Goal: Information Seeking & Learning: Check status

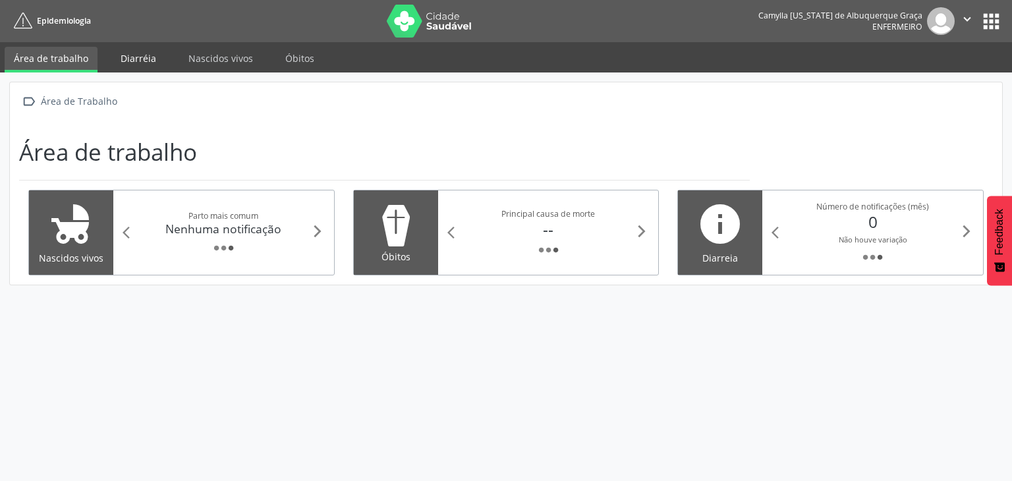
click at [136, 63] on link "Diarréia" at bounding box center [138, 58] width 54 height 23
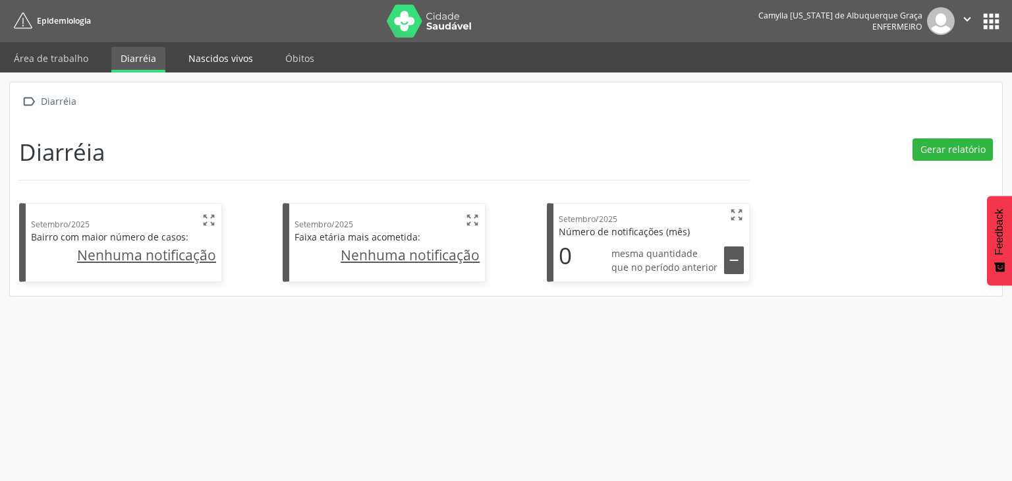
click at [198, 61] on link "Nascidos vivos" at bounding box center [220, 58] width 83 height 23
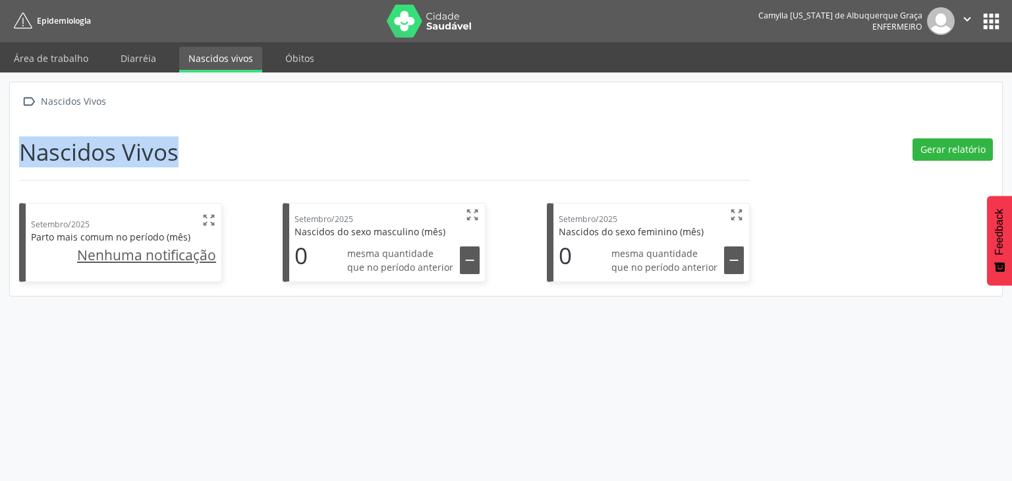
drag, startPoint x: 26, startPoint y: 149, endPoint x: 183, endPoint y: 152, distance: 157.4
click at [183, 152] on div "Nascidos Vivos" at bounding box center [384, 154] width 730 height 32
click at [16, 138] on div " Nascidos Vivos Nascidos Vivos Setembro/2025  Parto mais comum no período (mê…" at bounding box center [506, 188] width 992 height 213
click at [215, 157] on div "Nascidos Vivos" at bounding box center [384, 154] width 730 height 32
drag, startPoint x: 21, startPoint y: 147, endPoint x: 184, endPoint y: 135, distance: 163.8
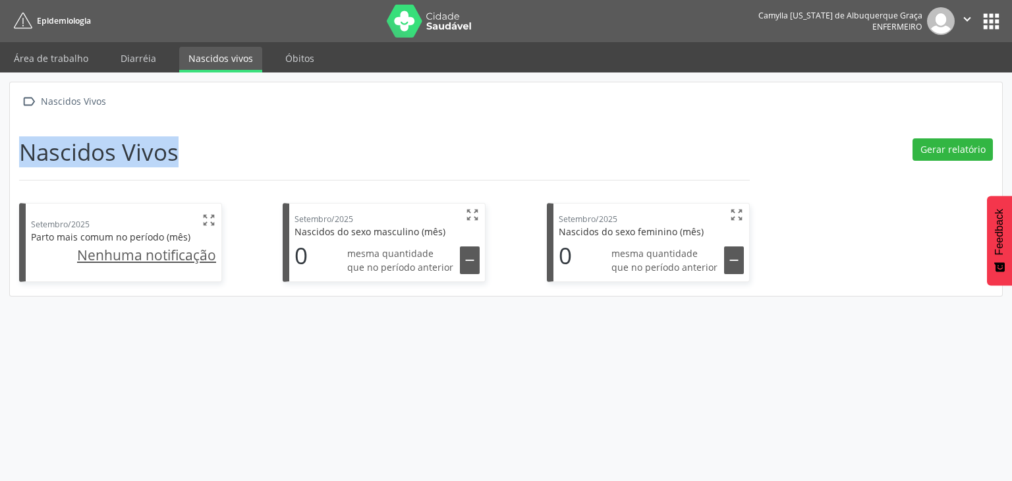
click at [184, 135] on div " Nascidos Vivos Nascidos Vivos Setembro/2025  Parto mais comum no período (mê…" at bounding box center [506, 188] width 992 height 213
click at [92, 127] on div " Nascidos Vivos Nascidos Vivos Setembro/2025  Parto mais comum no período (mê…" at bounding box center [506, 188] width 992 height 213
click at [112, 96] on div " Nascidos Vivos" at bounding box center [505, 101] width 973 height 19
click at [301, 61] on link "Óbitos" at bounding box center [299, 58] width 47 height 23
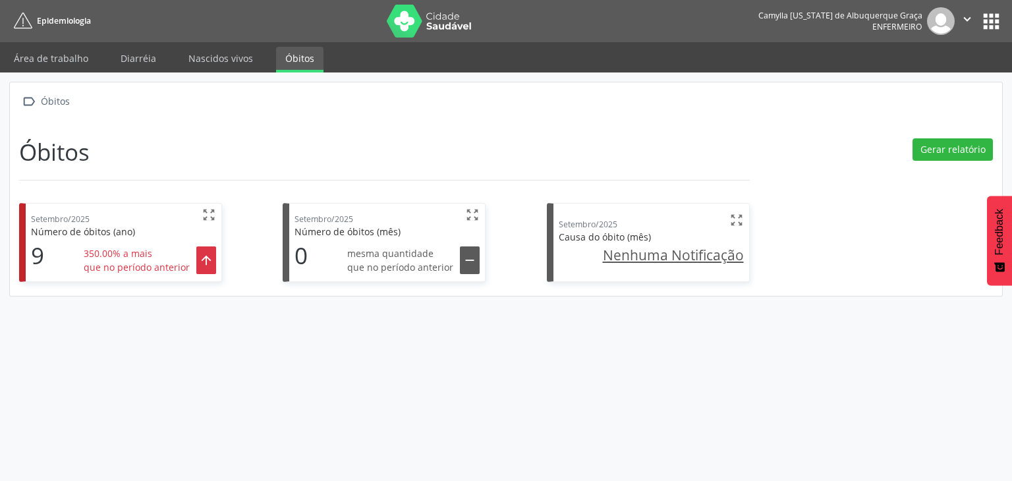
click at [630, 219] on div "Setembro/2025 " at bounding box center [651, 221] width 185 height 17
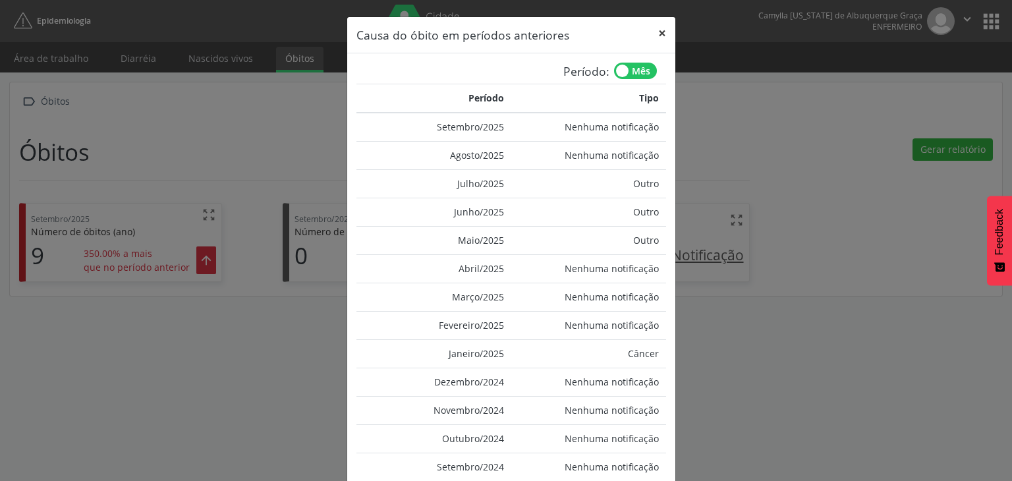
click at [655, 28] on button "×" at bounding box center [662, 33] width 26 height 32
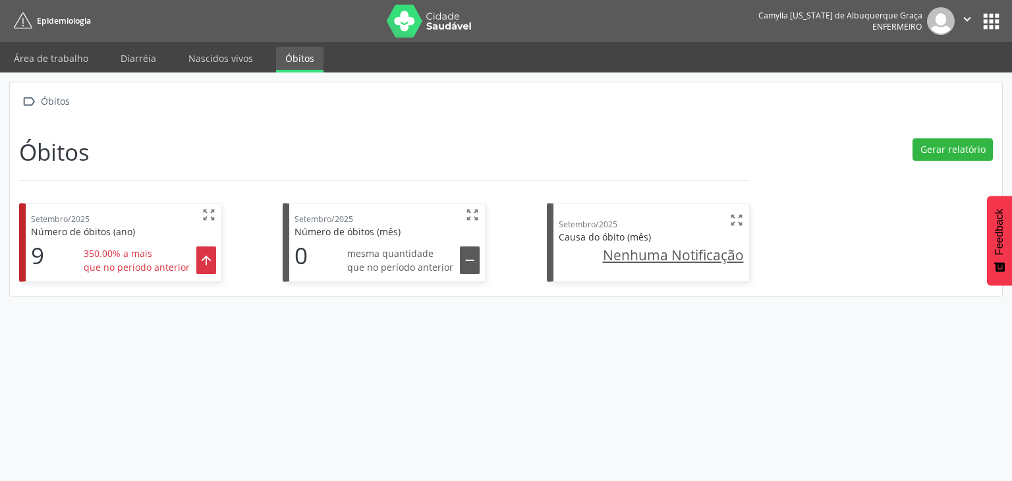
click at [614, 236] on span "Causa do óbito (mês)" at bounding box center [605, 237] width 92 height 13
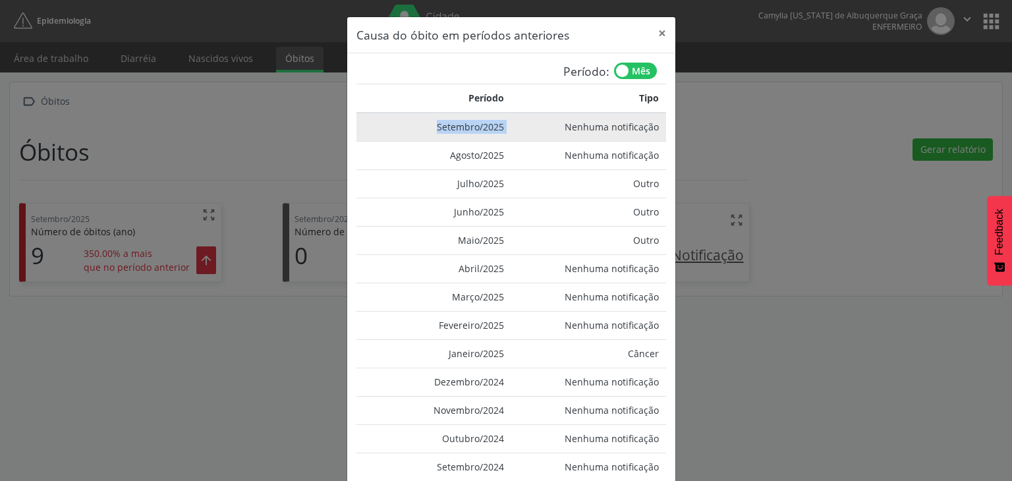
drag, startPoint x: 431, startPoint y: 128, endPoint x: 506, endPoint y: 130, distance: 74.4
click at [506, 130] on tr "Setembro/2025 Nenhuma notificação" at bounding box center [511, 127] width 310 height 29
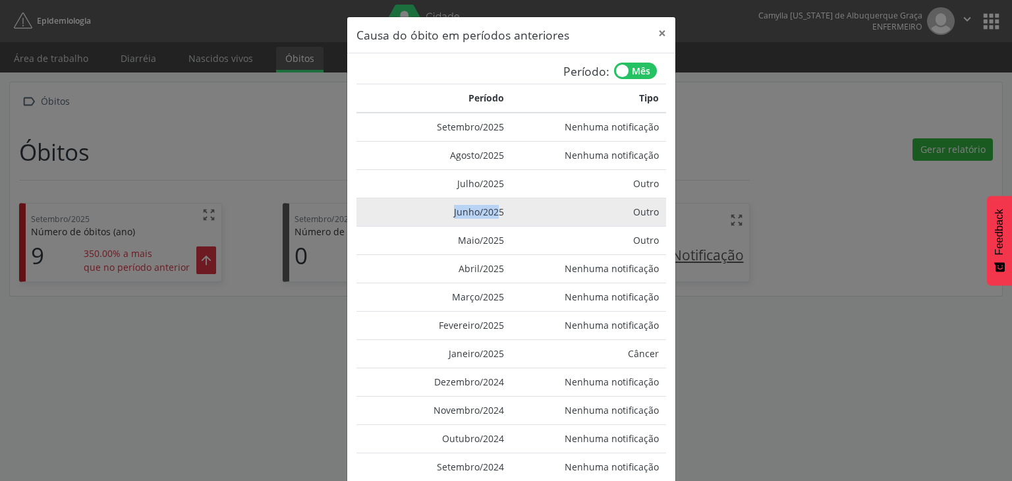
drag, startPoint x: 445, startPoint y: 212, endPoint x: 492, endPoint y: 211, distance: 46.8
click at [492, 211] on td "Junho/2025" at bounding box center [433, 212] width 155 height 28
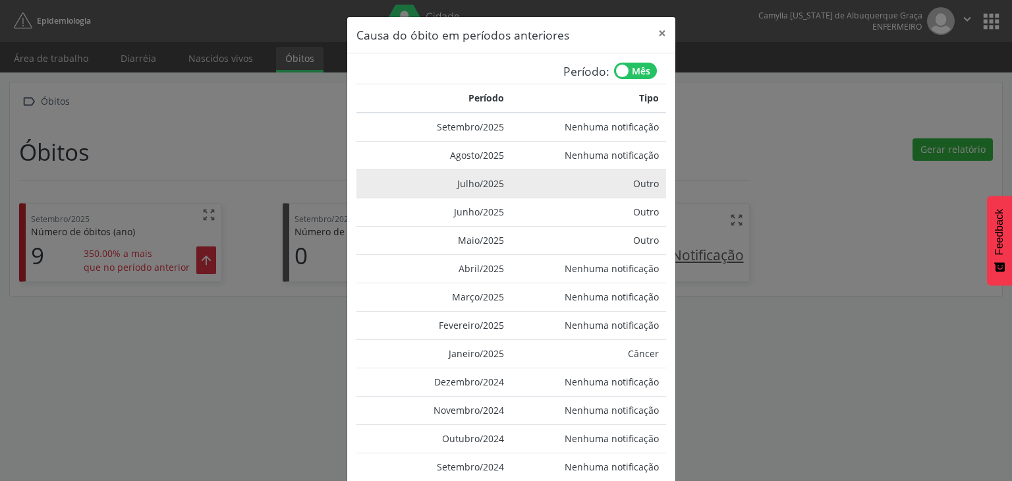
click at [447, 179] on td "Julho/2025" at bounding box center [433, 183] width 155 height 28
drag, startPoint x: 627, startPoint y: 185, endPoint x: 652, endPoint y: 188, distance: 25.2
click at [652, 188] on td "Outro" at bounding box center [588, 183] width 155 height 28
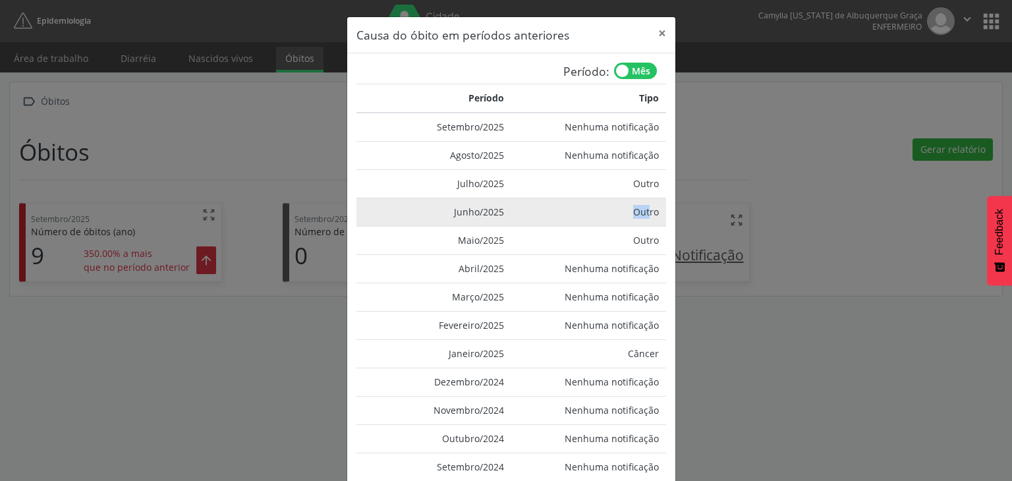
drag, startPoint x: 630, startPoint y: 213, endPoint x: 648, endPoint y: 212, distance: 17.8
click at [648, 212] on td "Outro" at bounding box center [588, 212] width 155 height 28
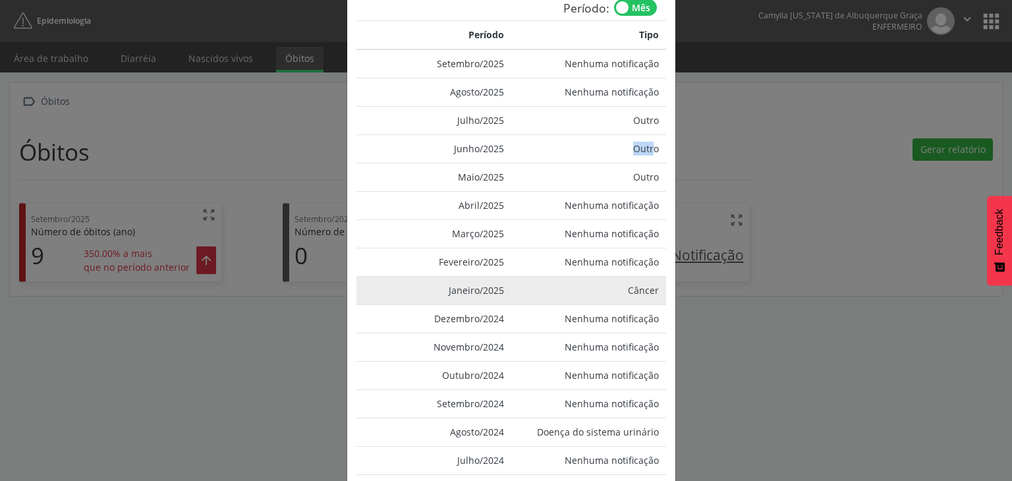
scroll to position [65, 0]
drag, startPoint x: 456, startPoint y: 290, endPoint x: 508, endPoint y: 282, distance: 52.1
click at [503, 288] on td "Janeiro/2025" at bounding box center [433, 289] width 155 height 28
drag, startPoint x: 619, startPoint y: 285, endPoint x: 641, endPoint y: 285, distance: 22.4
click at [641, 285] on td "Câncer" at bounding box center [588, 289] width 155 height 28
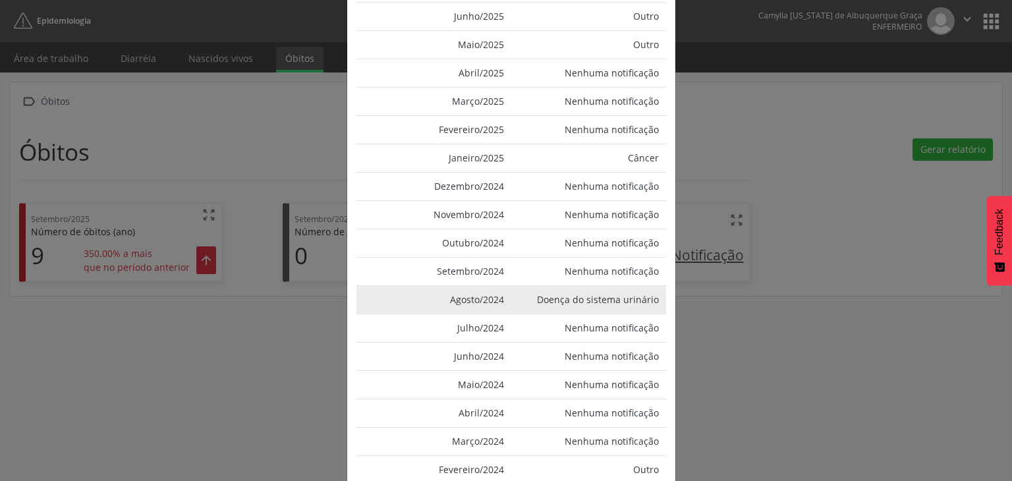
scroll to position [196, 0]
drag, startPoint x: 436, startPoint y: 300, endPoint x: 503, endPoint y: 299, distance: 66.5
click at [503, 299] on td "Agosto/2024" at bounding box center [433, 299] width 155 height 28
drag, startPoint x: 533, startPoint y: 298, endPoint x: 622, endPoint y: 306, distance: 89.3
click at [622, 306] on td "Doença do sistema urinário" at bounding box center [588, 299] width 155 height 28
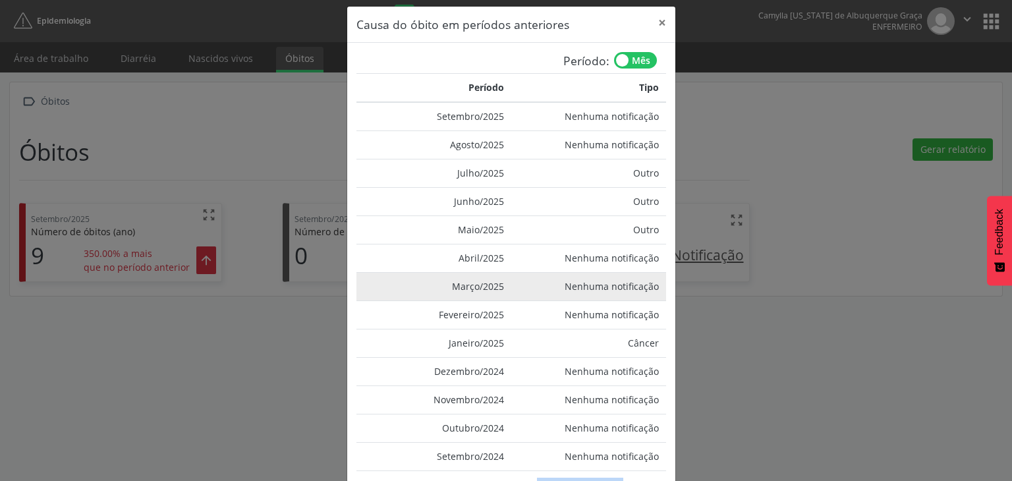
scroll to position [0, 0]
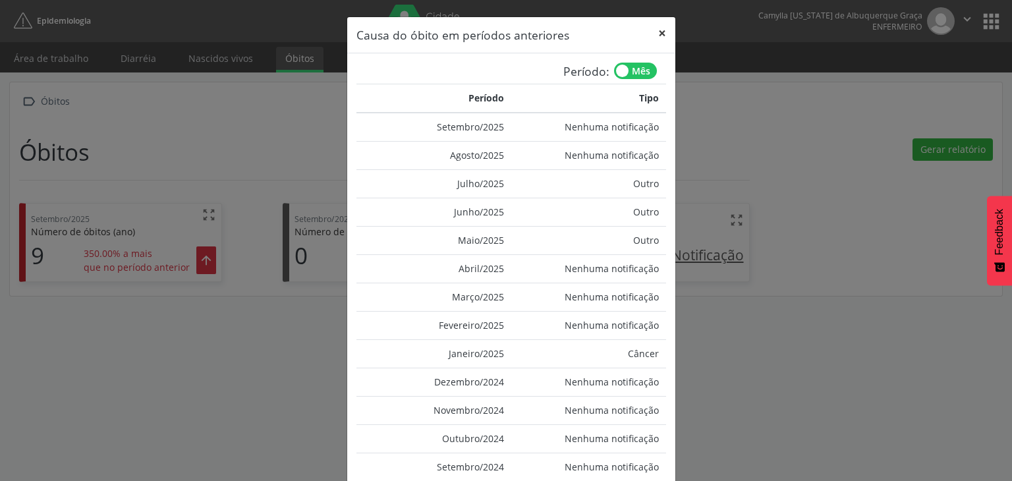
click at [659, 30] on button "×" at bounding box center [662, 33] width 26 height 32
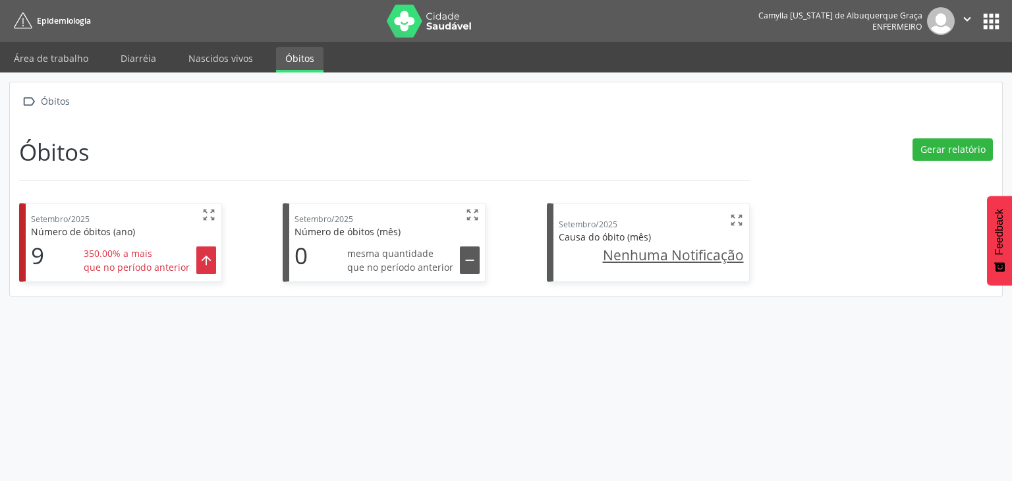
click at [651, 250] on u "Nenhuma Notificação" at bounding box center [673, 255] width 141 height 18
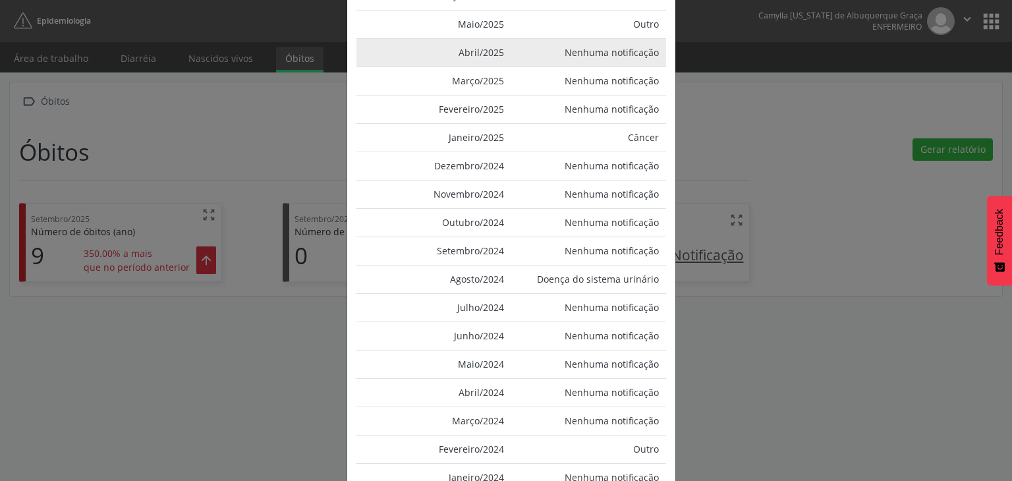
scroll to position [258, 0]
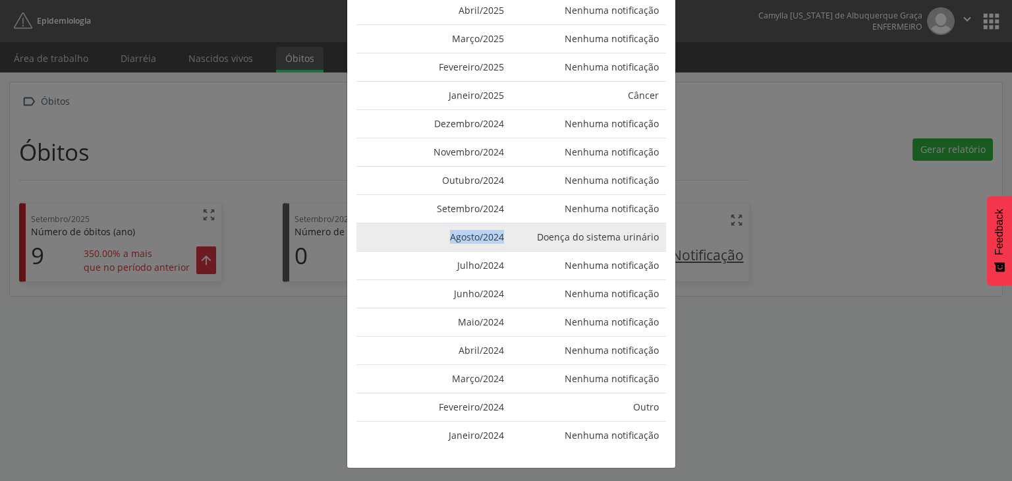
drag, startPoint x: 436, startPoint y: 232, endPoint x: 504, endPoint y: 240, distance: 68.3
click at [504, 240] on td "Agosto/2024" at bounding box center [433, 237] width 155 height 28
drag, startPoint x: 532, startPoint y: 230, endPoint x: 652, endPoint y: 234, distance: 120.6
click at [652, 234] on td "Doença do sistema urinário" at bounding box center [588, 237] width 155 height 28
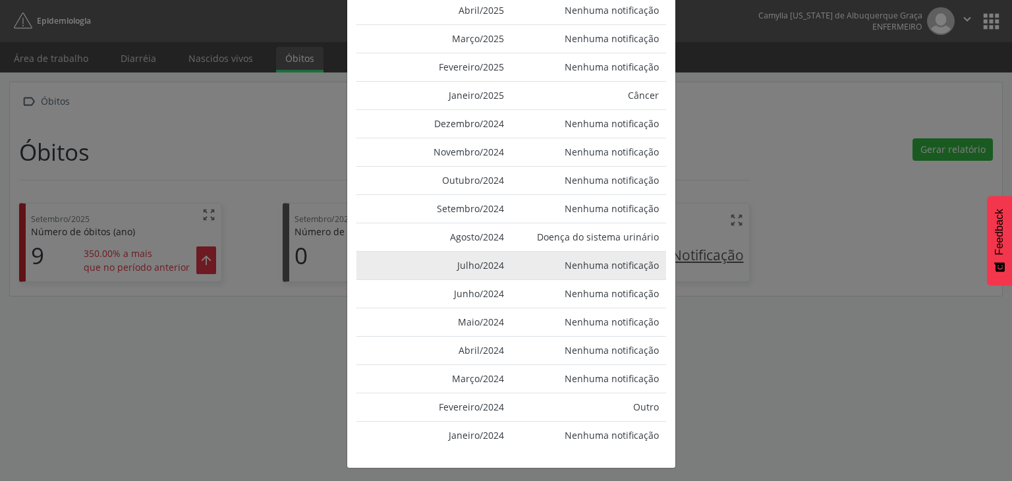
click at [562, 269] on td "Nenhuma notificação" at bounding box center [588, 265] width 155 height 28
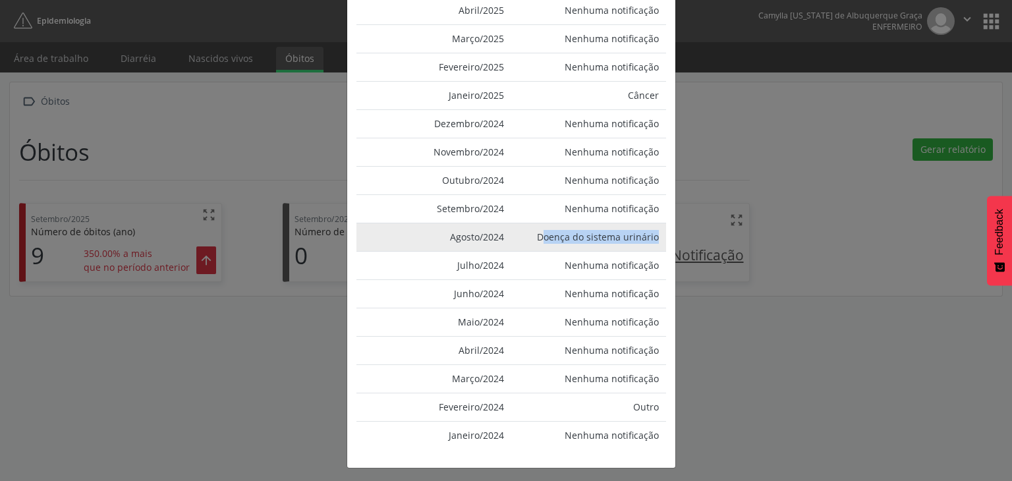
drag, startPoint x: 539, startPoint y: 233, endPoint x: 654, endPoint y: 246, distance: 115.9
click at [654, 246] on td "Doença do sistema urinário" at bounding box center [588, 237] width 155 height 28
click at [545, 232] on td "Doença do sistema urinário" at bounding box center [588, 237] width 155 height 28
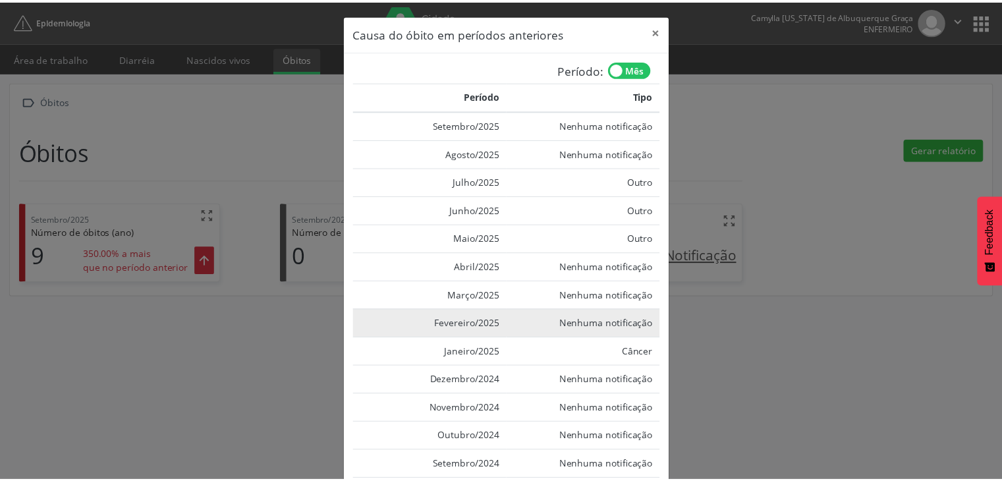
scroll to position [0, 0]
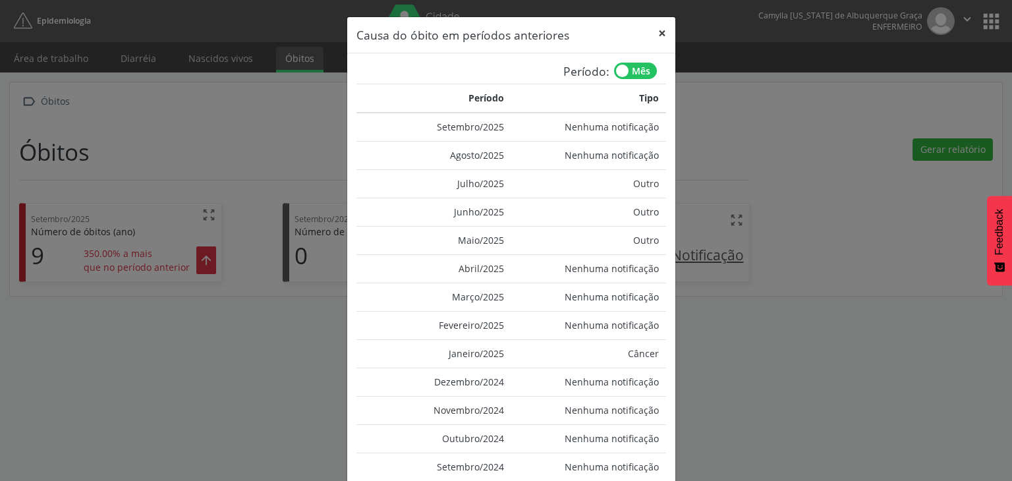
click at [656, 29] on button "×" at bounding box center [662, 33] width 26 height 32
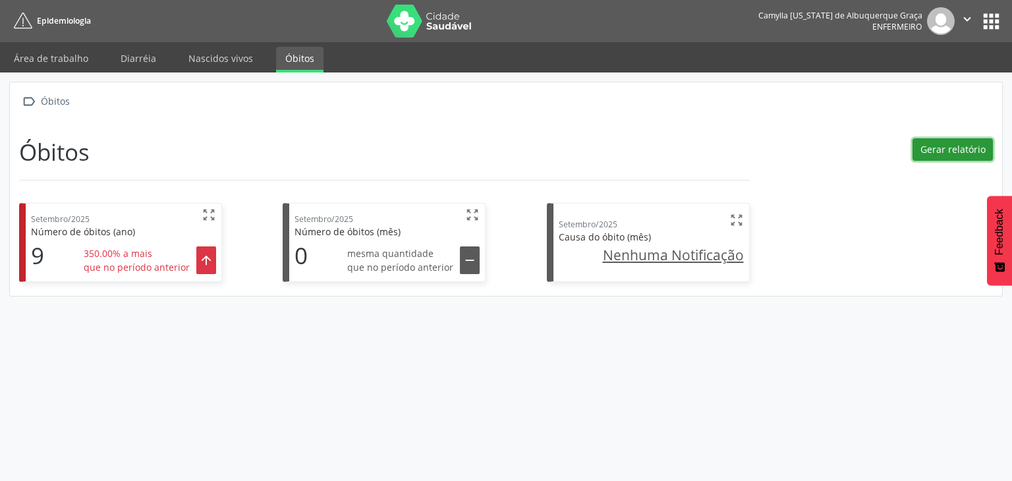
click at [948, 146] on button "Gerar relatório" at bounding box center [952, 149] width 80 height 22
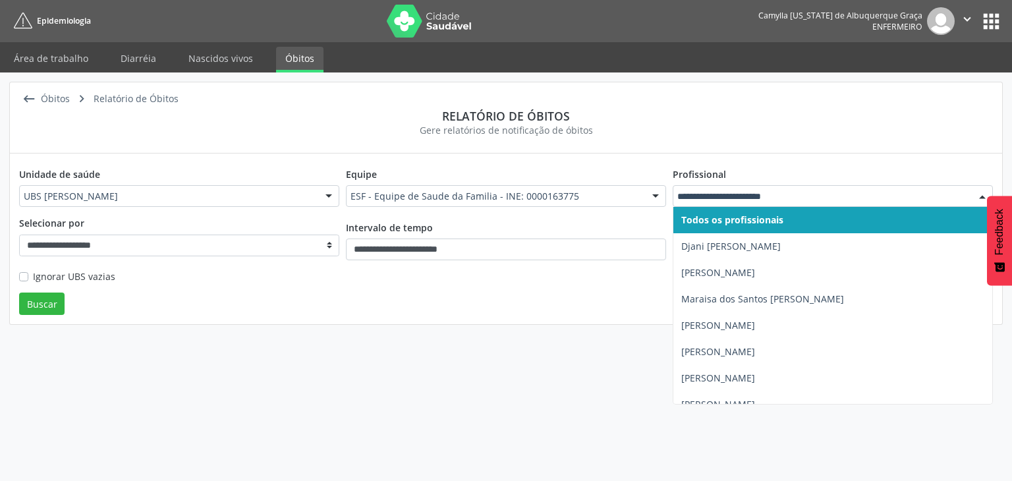
click at [733, 224] on span "Todos os profissionais" at bounding box center [732, 219] width 102 height 13
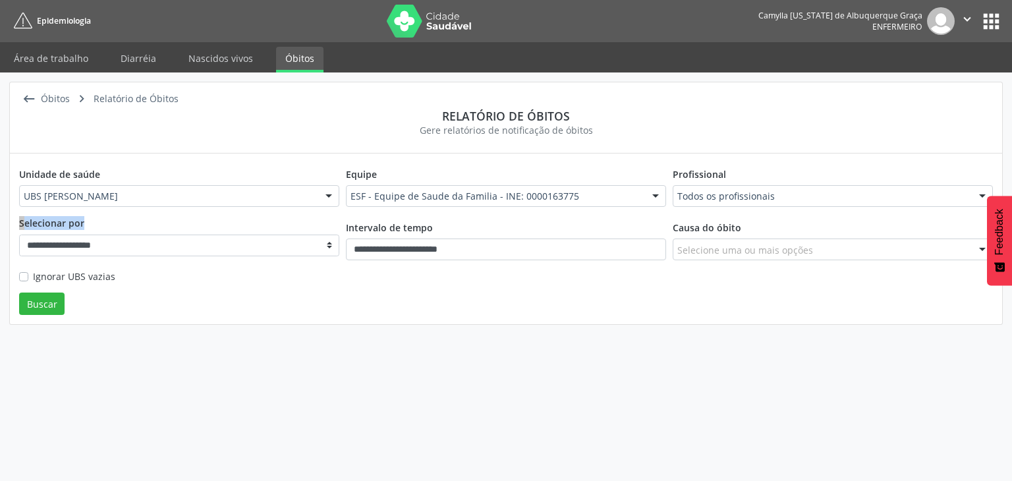
drag, startPoint x: 20, startPoint y: 223, endPoint x: 83, endPoint y: 221, distance: 62.6
click at [83, 221] on legend "Selecionar por" at bounding box center [179, 225] width 320 height 18
click at [155, 248] on select "**********" at bounding box center [179, 245] width 320 height 22
click at [184, 340] on div " [GEOGRAPHIC_DATA]  Relatório de Óbitos Relatório de óbitos Gere relatórios d…" at bounding box center [506, 207] width 1012 height 271
drag, startPoint x: 669, startPoint y: 227, endPoint x: 727, endPoint y: 231, distance: 58.1
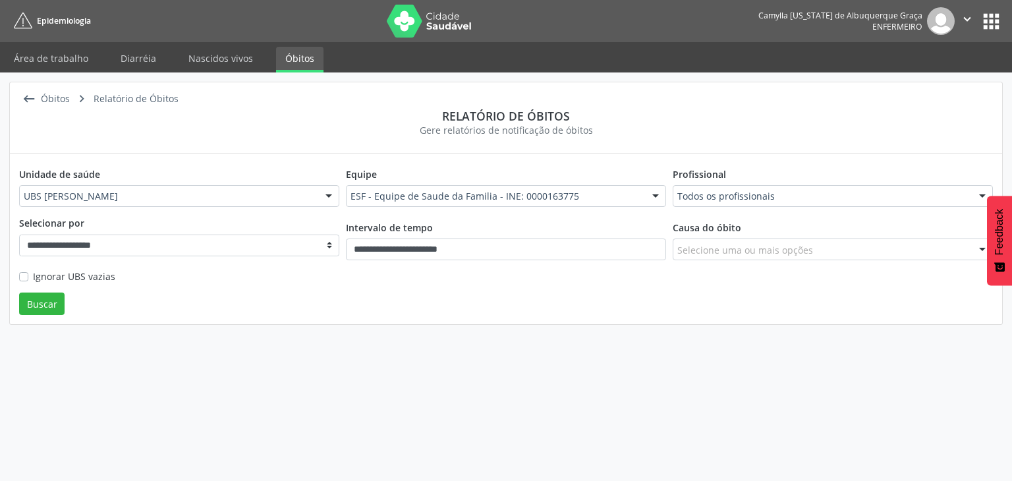
click at [730, 227] on div "Causa do óbito Selecione uma ou mais opções Acidente Acidente Vascular Cerebral…" at bounding box center [832, 242] width 327 height 53
click at [653, 304] on form "**********" at bounding box center [505, 239] width 973 height 152
click at [414, 251] on input "**********" at bounding box center [506, 249] width 320 height 22
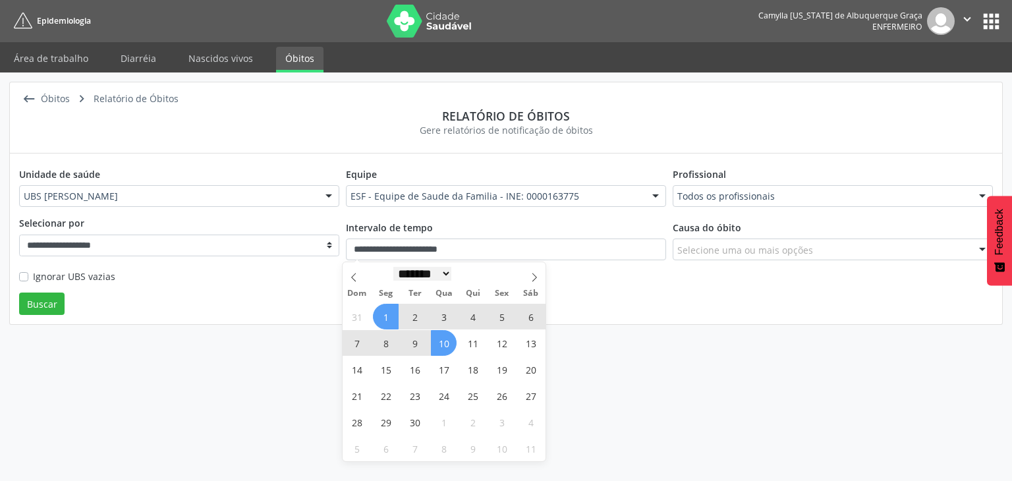
click at [451, 273] on select "******* ********* ***** ***** **** ***** ***** ****** ******** ******* ********…" at bounding box center [422, 274] width 58 height 14
select select "*"
click at [393, 267] on select "******* ********* ***** ***** **** ***** ***** ****** ******** ******* ********…" at bounding box center [422, 274] width 58 height 14
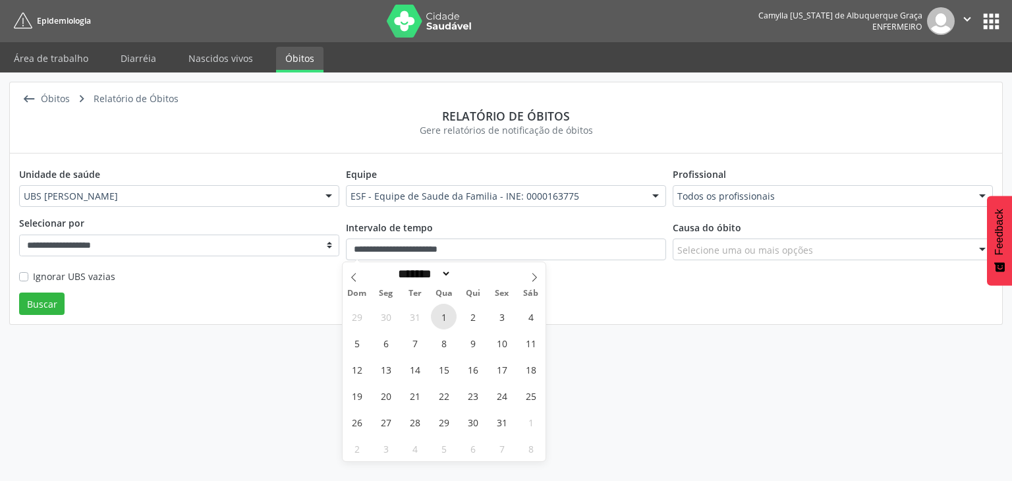
click at [450, 322] on span "1" at bounding box center [444, 317] width 26 height 26
type input "**********"
click at [431, 279] on select "******* ********* ***** ***** **** ***** ***** ****** ******** ******* ********…" at bounding box center [422, 274] width 58 height 14
select select "*"
click at [393, 267] on select "******* ********* ***** ***** **** ***** ***** ****** ******** ******* ********…" at bounding box center [422, 274] width 58 height 14
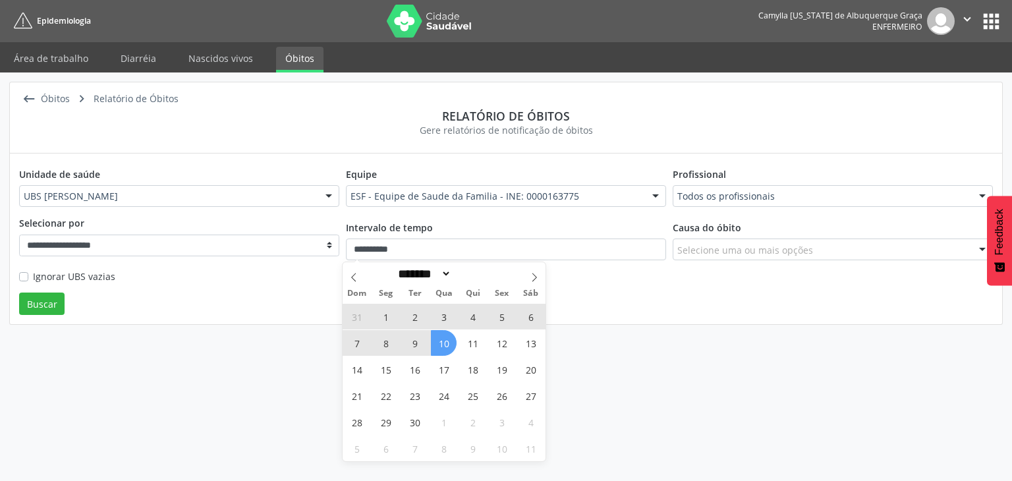
click at [443, 335] on span "10" at bounding box center [444, 343] width 26 height 26
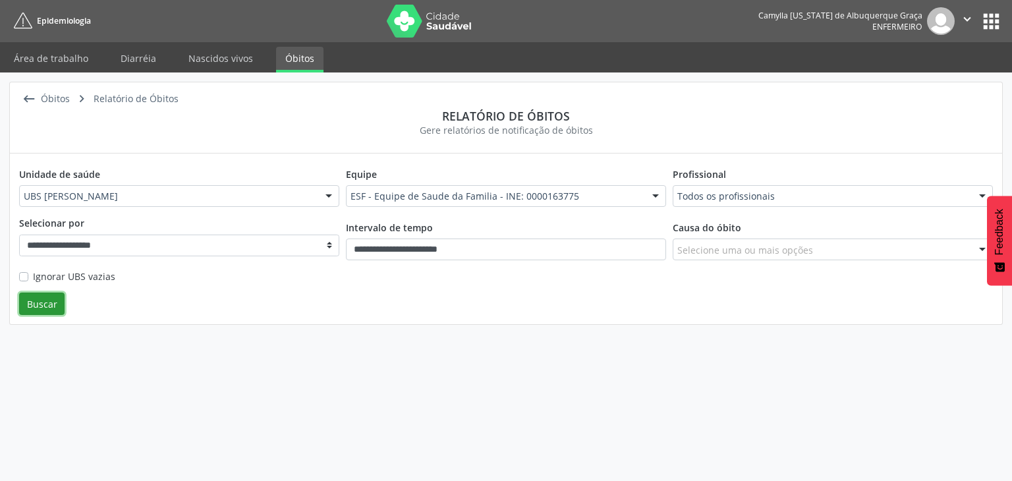
click at [50, 304] on button "Buscar" at bounding box center [41, 303] width 45 height 22
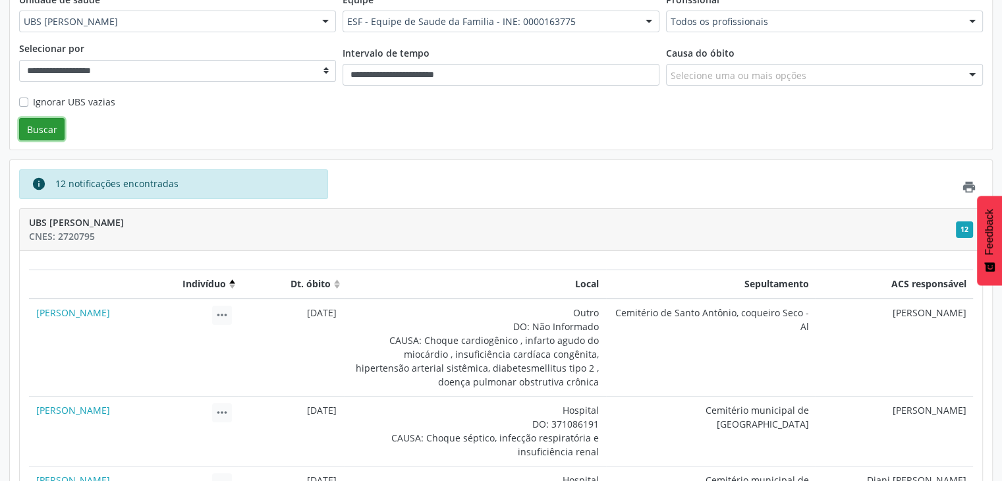
scroll to position [174, 0]
drag, startPoint x: 53, startPoint y: 185, endPoint x: 180, endPoint y: 191, distance: 127.3
click at [180, 190] on div "info 12 notificações encontradas" at bounding box center [173, 185] width 309 height 30
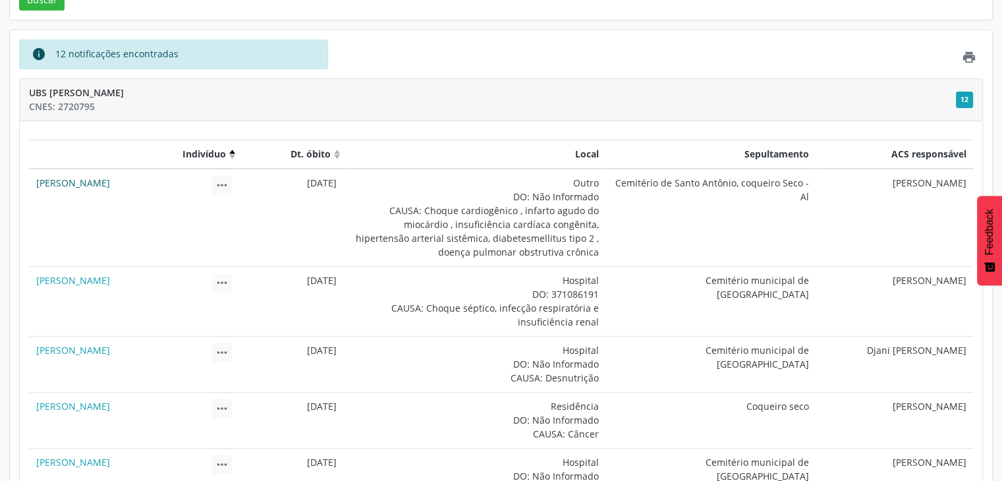
scroll to position [305, 0]
click at [221, 186] on icon "" at bounding box center [222, 184] width 14 height 14
drag, startPoint x: 93, startPoint y: 195, endPoint x: 113, endPoint y: 198, distance: 20.7
click at [113, 192] on div "CNS: 705003899988855" at bounding box center [96, 194] width 120 height 11
drag, startPoint x: 113, startPoint y: 207, endPoint x: 148, endPoint y: 206, distance: 34.3
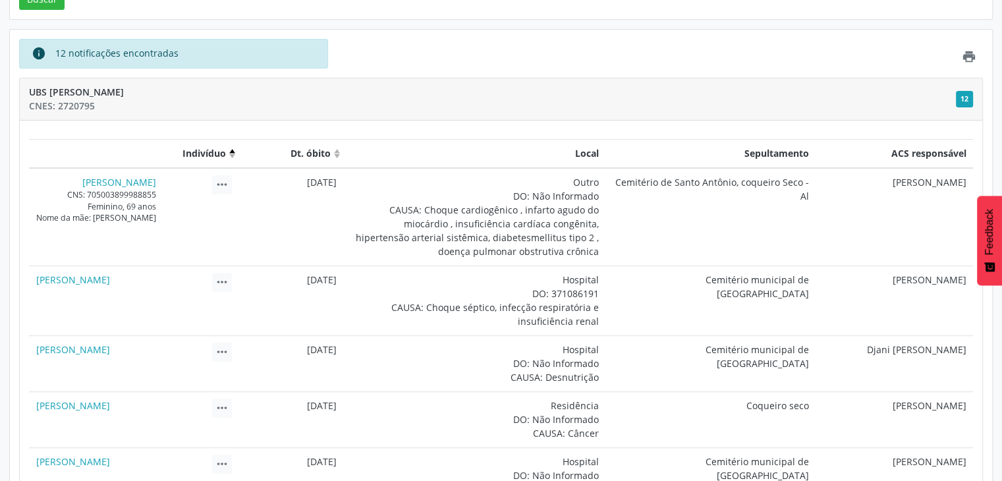
click at [148, 206] on div "Feminino, 69 anos" at bounding box center [96, 206] width 120 height 11
click at [156, 204] on div "Feminino, 69 anos" at bounding box center [96, 206] width 120 height 11
drag, startPoint x: 47, startPoint y: 219, endPoint x: 121, endPoint y: 209, distance: 74.5
click at [121, 209] on div "CNS: 705003899988855 [PERSON_NAME], 69 anos Nome da mãe: [PERSON_NAME]" at bounding box center [96, 206] width 120 height 34
drag, startPoint x: 282, startPoint y: 182, endPoint x: 337, endPoint y: 185, distance: 55.4
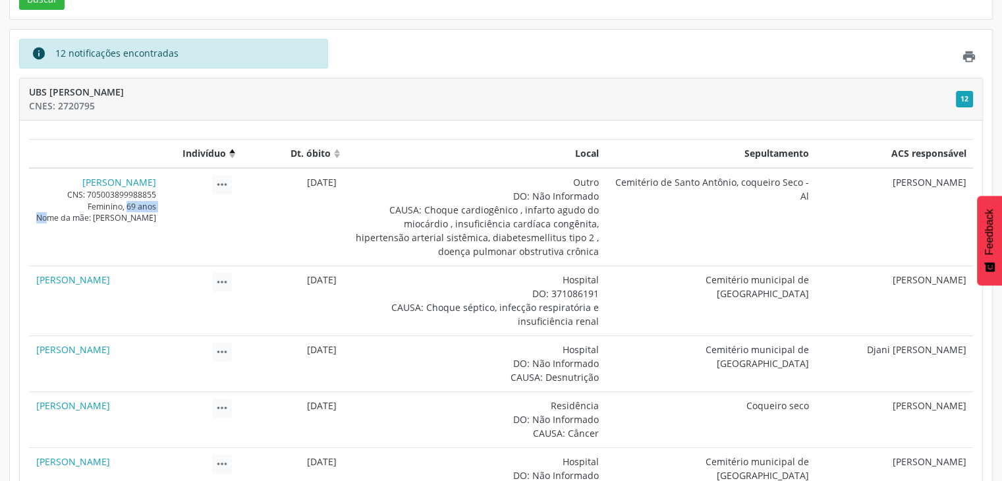
click at [337, 185] on td "[DATE]" at bounding box center [290, 217] width 105 height 98
drag, startPoint x: 515, startPoint y: 192, endPoint x: 598, endPoint y: 193, distance: 83.0
click at [598, 193] on div "DO: Não Informado" at bounding box center [474, 196] width 248 height 14
drag, startPoint x: 393, startPoint y: 209, endPoint x: 595, endPoint y: 215, distance: 202.3
click at [595, 215] on div "CAUSA: Choque cardiogênico , infarto agudo do miocárdio , insuficiência cardíac…" at bounding box center [474, 230] width 248 height 55
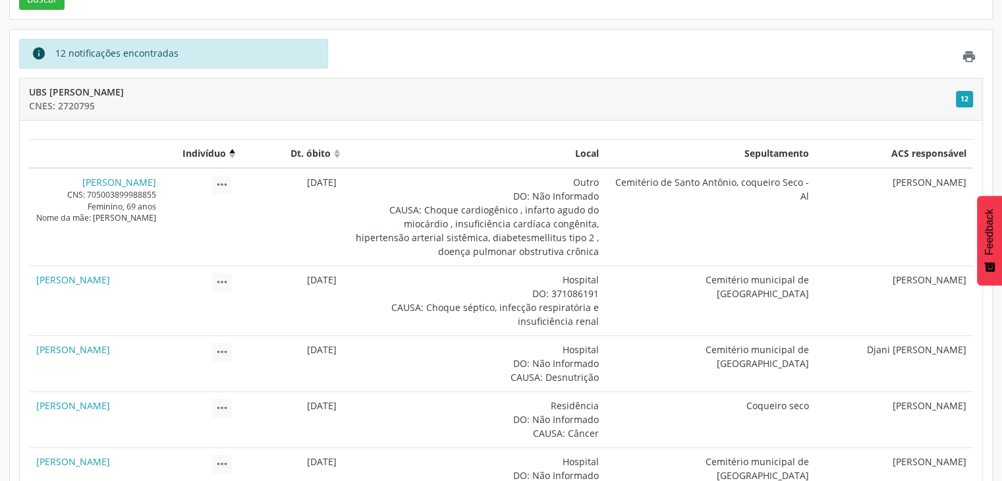
click at [526, 242] on div "CAUSA: Choque cardiogênico , infarto agudo do miocárdio , insuficiência cardíac…" at bounding box center [474, 230] width 248 height 55
drag, startPoint x: 886, startPoint y: 151, endPoint x: 944, endPoint y: 172, distance: 62.1
click at [919, 185] on td "[PERSON_NAME]" at bounding box center [893, 217] width 157 height 98
click at [859, 281] on td "[PERSON_NAME]" at bounding box center [893, 300] width 157 height 70
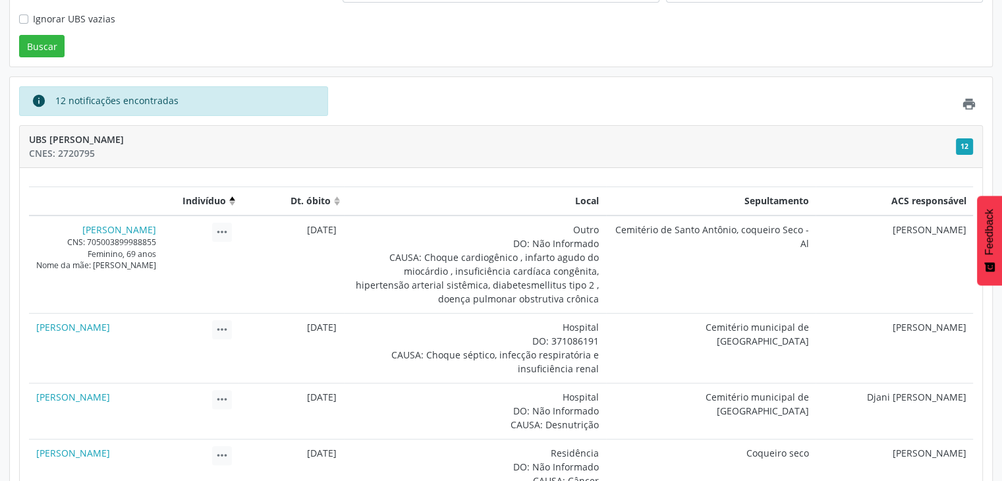
scroll to position [257, 0]
click at [971, 101] on icon "" at bounding box center [969, 104] width 14 height 14
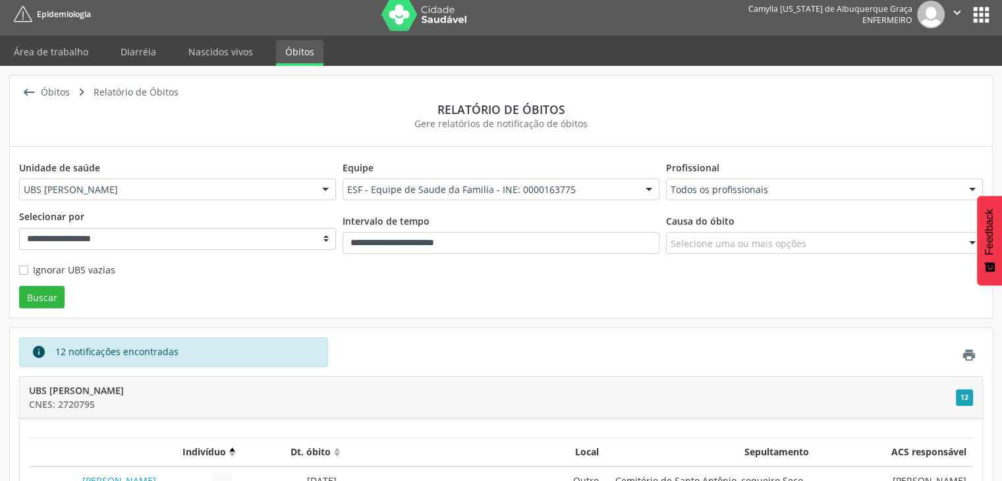
scroll to position [0, 0]
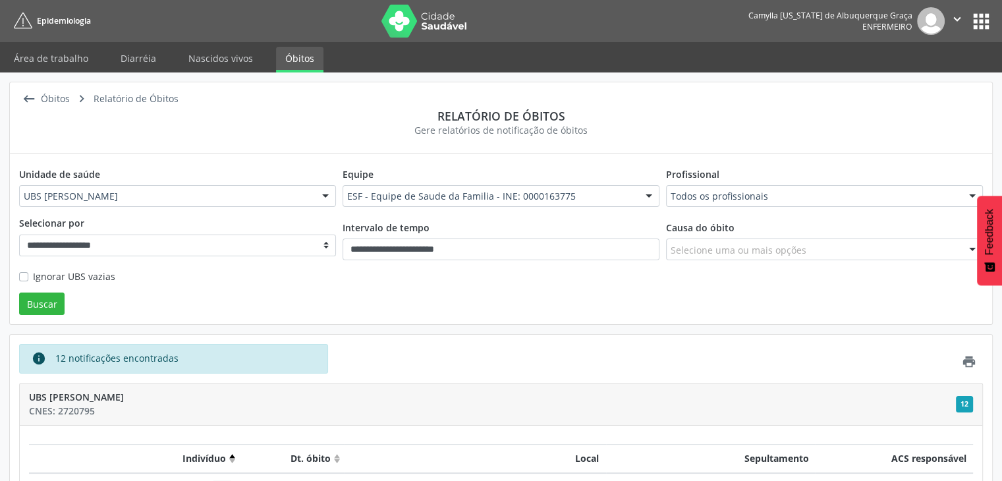
click at [978, 24] on button "apps" at bounding box center [980, 21] width 23 height 23
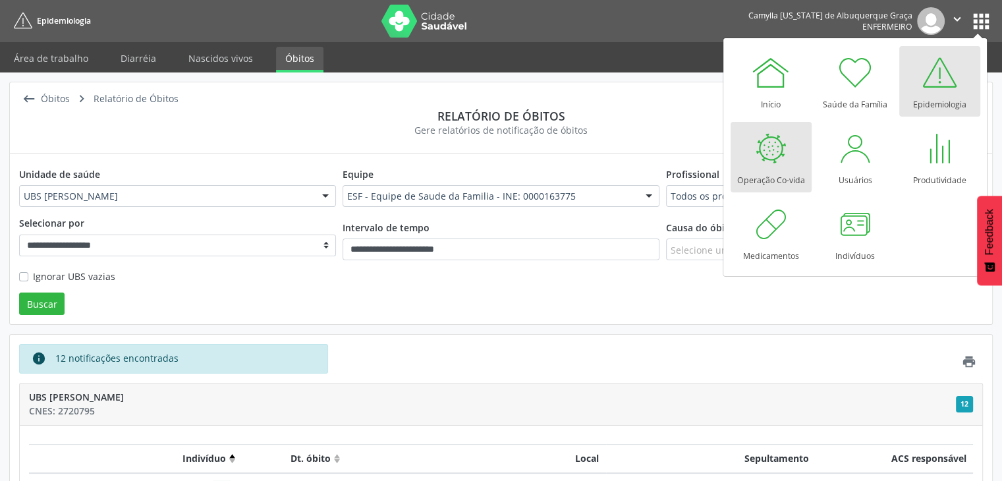
click at [769, 160] on div at bounding box center [771, 148] width 40 height 40
